Goal: Transaction & Acquisition: Book appointment/travel/reservation

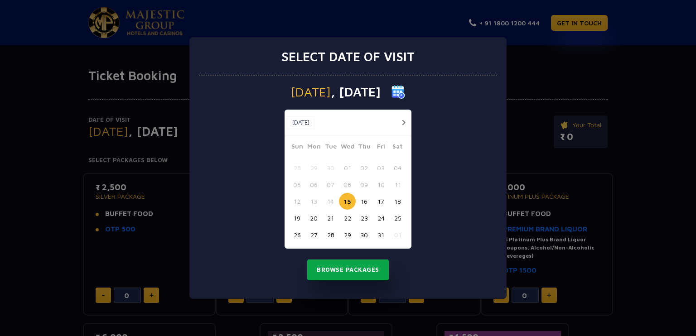
click at [370, 270] on button "Browse Packages" at bounding box center [348, 270] width 82 height 21
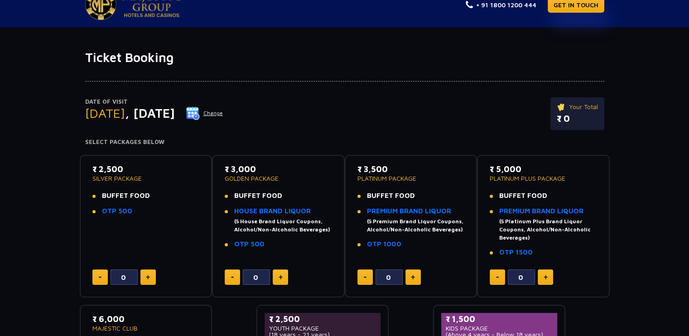
scroll to position [18, 0]
click at [281, 209] on link "HOUSE BRAND LIQUOR" at bounding box center [272, 211] width 77 height 8
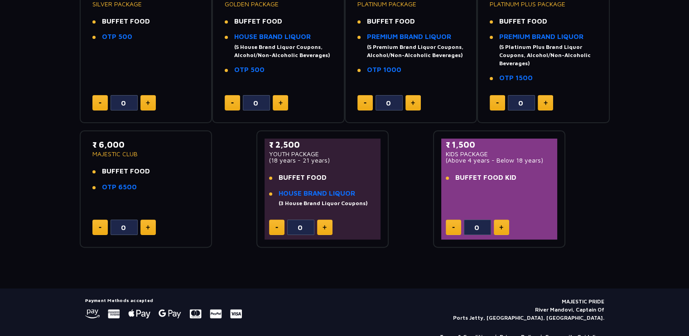
scroll to position [212, 0]
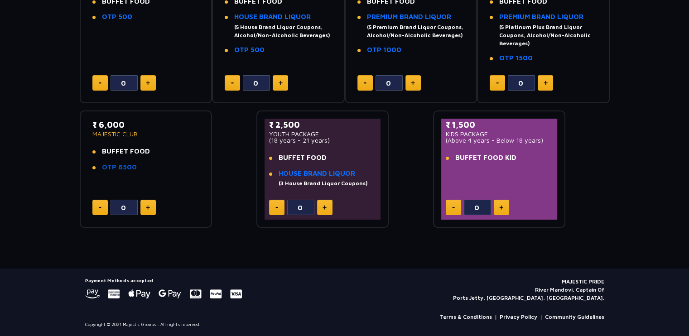
click at [113, 169] on link "OTP 6500" at bounding box center [119, 167] width 35 height 8
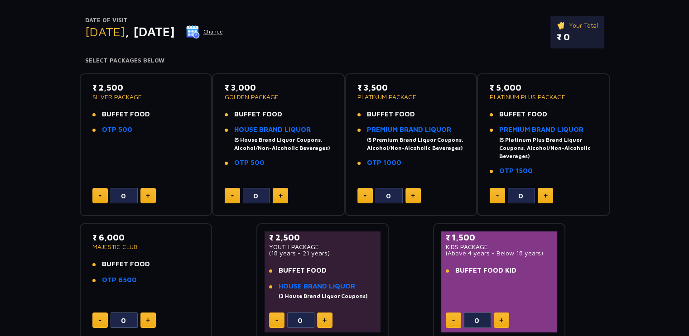
scroll to position [99, 0]
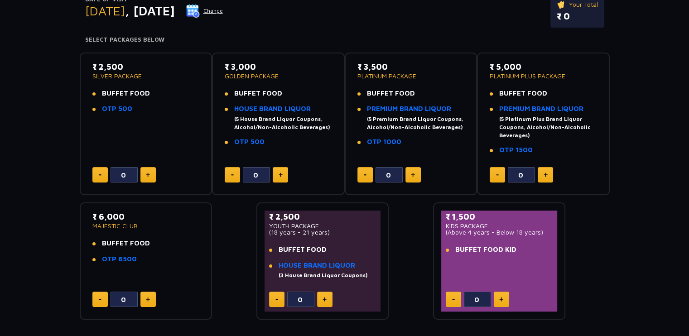
scroll to position [120, 0]
